Goal: Navigation & Orientation: Find specific page/section

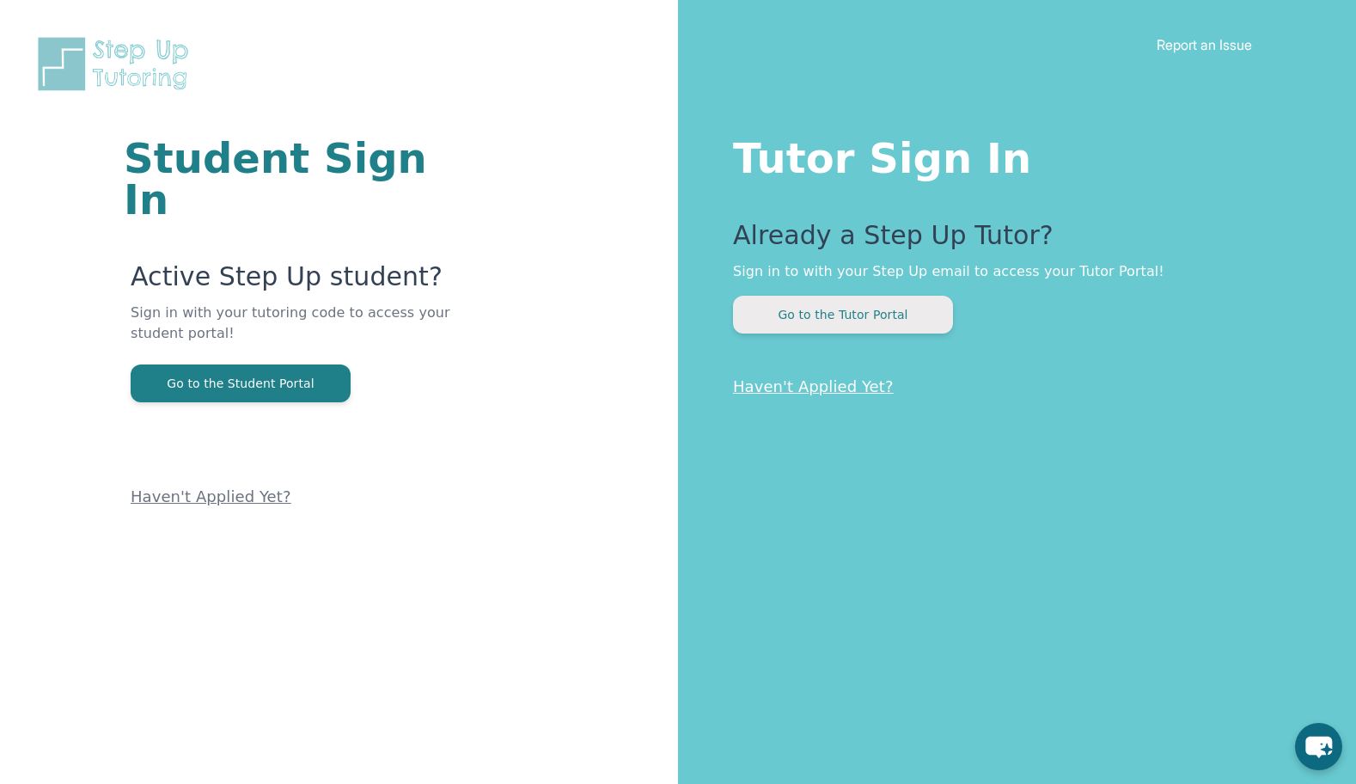
click at [870, 317] on button "Go to the Tutor Portal" at bounding box center [843, 315] width 220 height 38
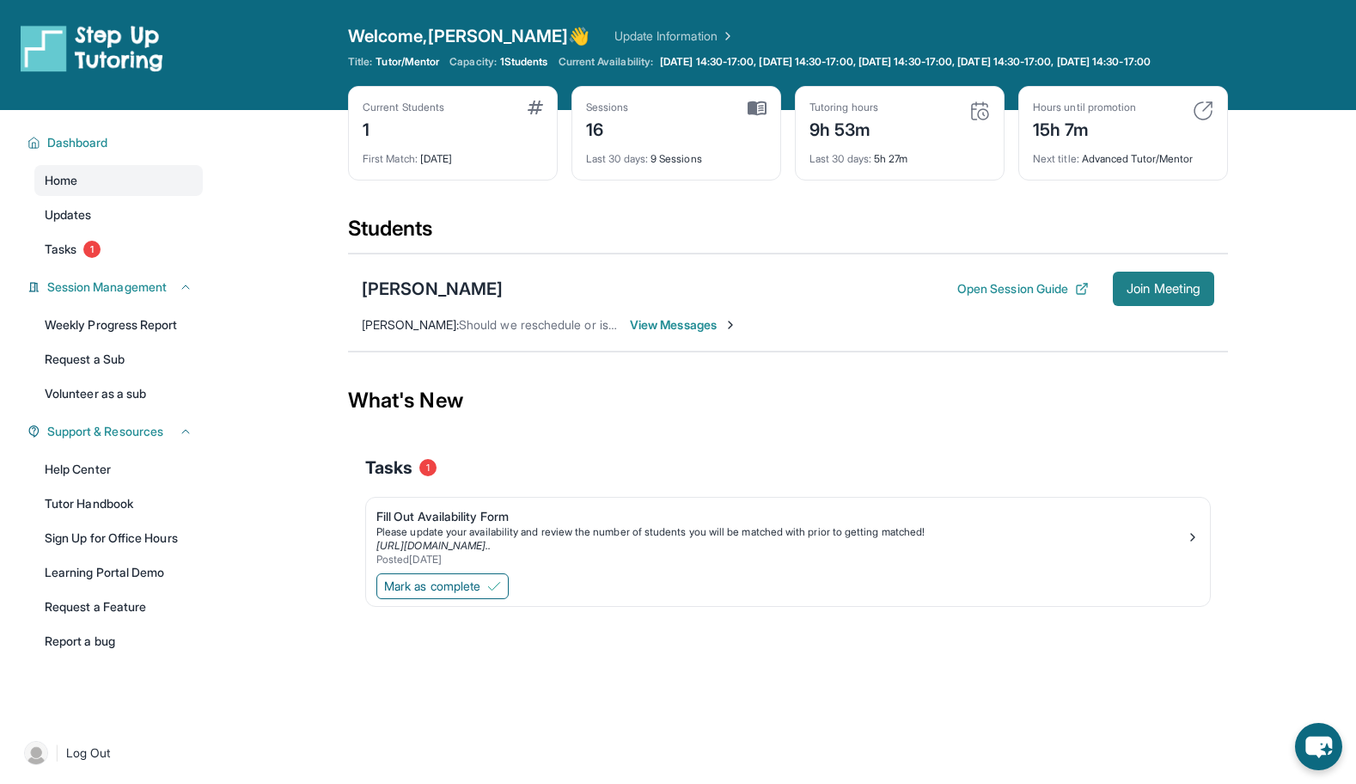
click at [1168, 294] on span "Join Meeting" at bounding box center [1164, 289] width 74 height 10
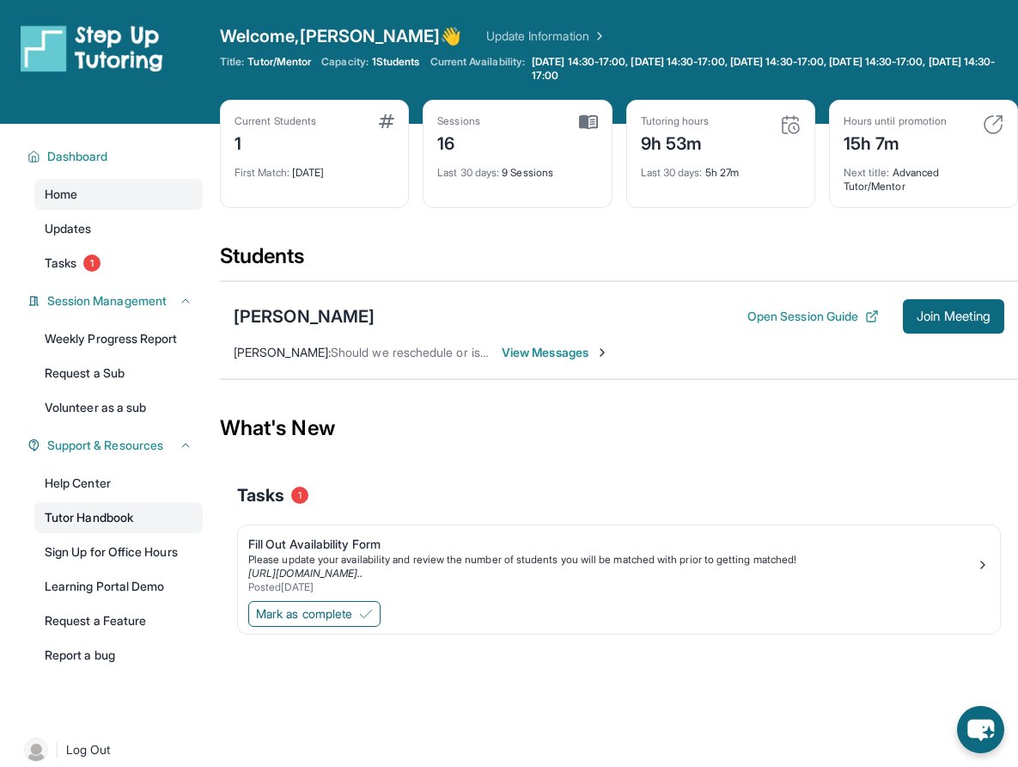
click at [109, 517] on link "Tutor Handbook" at bounding box center [118, 517] width 168 height 31
click at [109, 480] on link "Help Center" at bounding box center [118, 483] width 168 height 31
